Goal: Transaction & Acquisition: Obtain resource

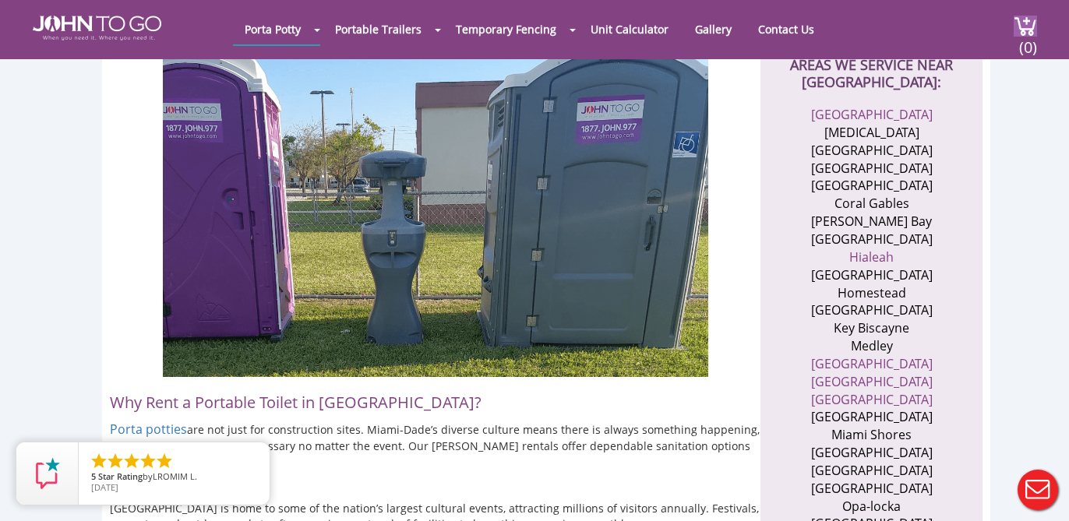
scroll to position [529, 0]
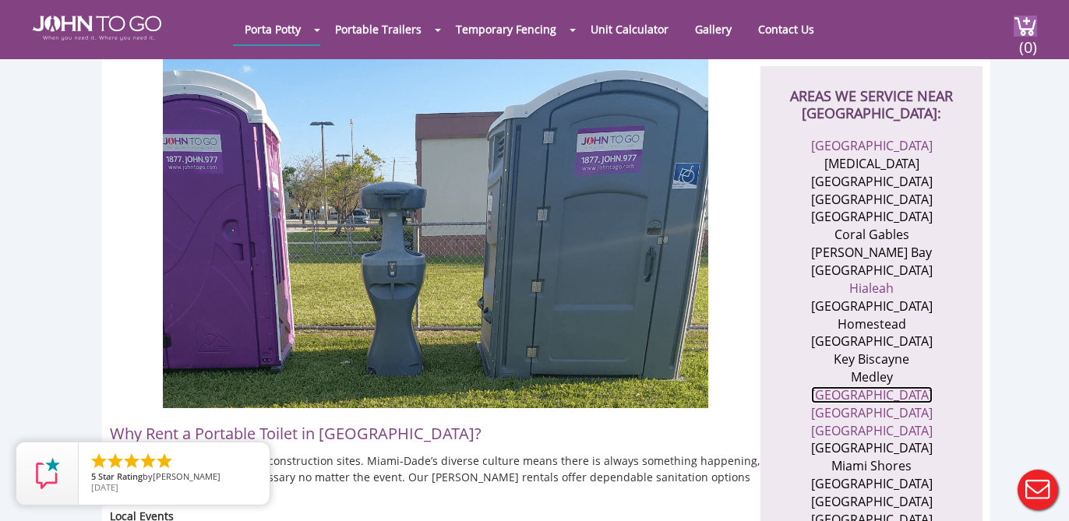
click at [873, 386] on link "[GEOGRAPHIC_DATA]" at bounding box center [872, 394] width 122 height 17
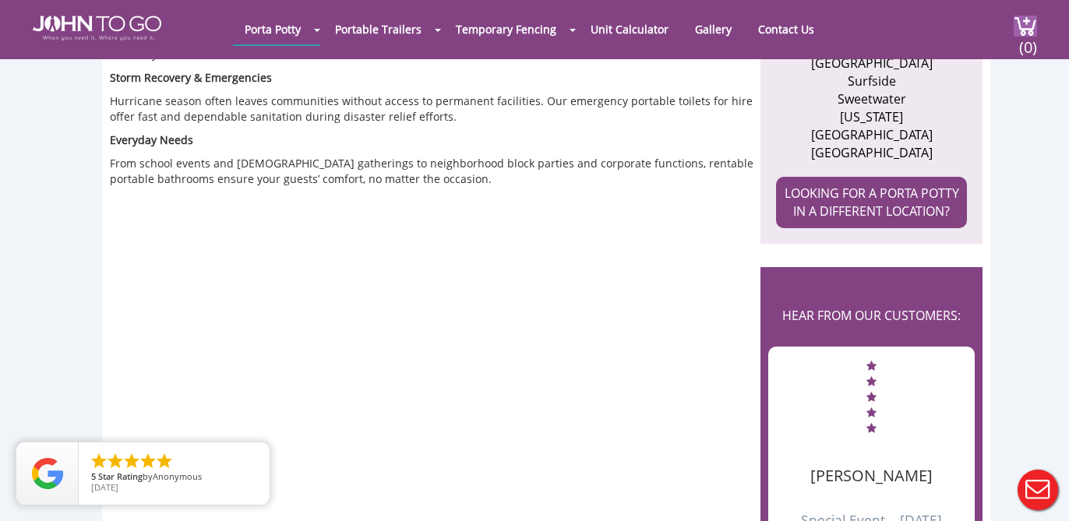
scroll to position [1122, 0]
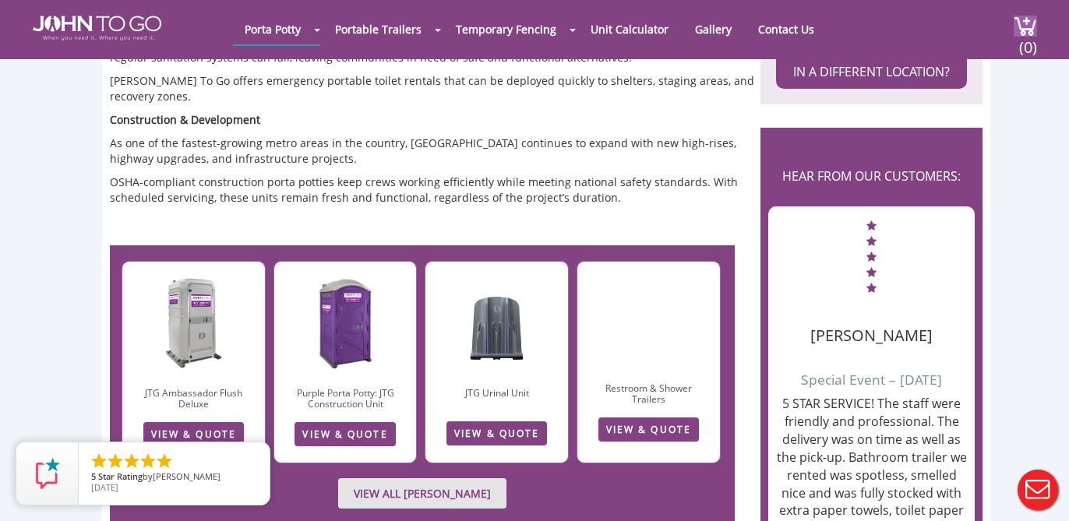
scroll to position [1215, 0]
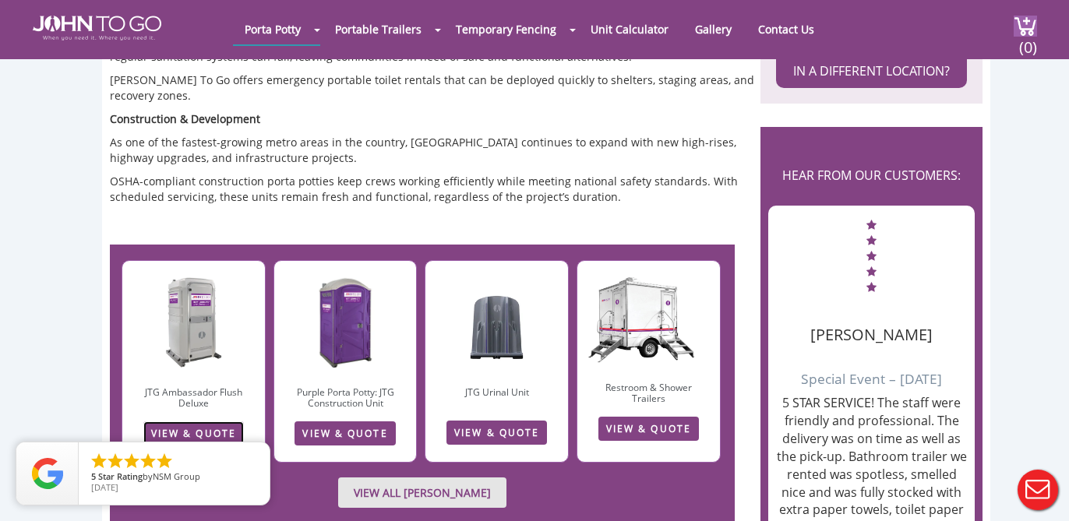
click at [198, 422] on link "VIEW & QUOTE" at bounding box center [193, 434] width 101 height 24
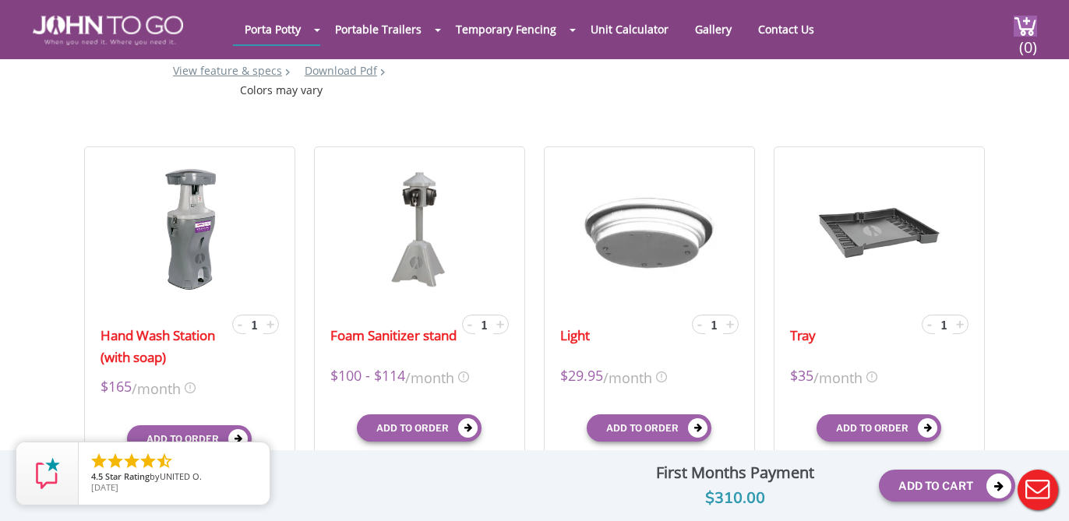
scroll to position [436, 0]
